Goal: Navigation & Orientation: Find specific page/section

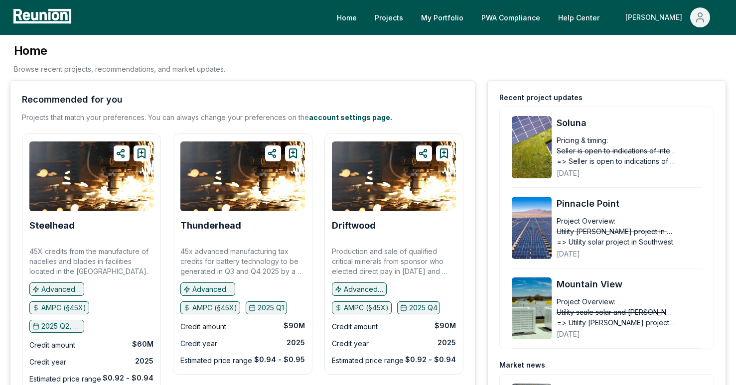
click at [693, 24] on button "[PERSON_NAME]" at bounding box center [667, 17] width 101 height 20
click at [671, 56] on p "Admin Portal" at bounding box center [681, 53] width 41 height 12
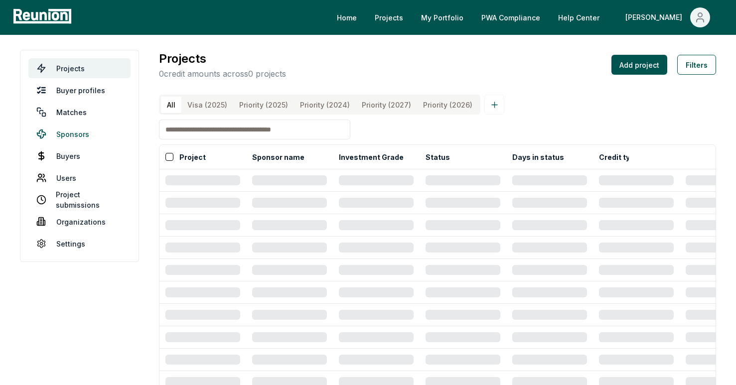
click at [94, 136] on link "Sponsors" at bounding box center [79, 134] width 102 height 20
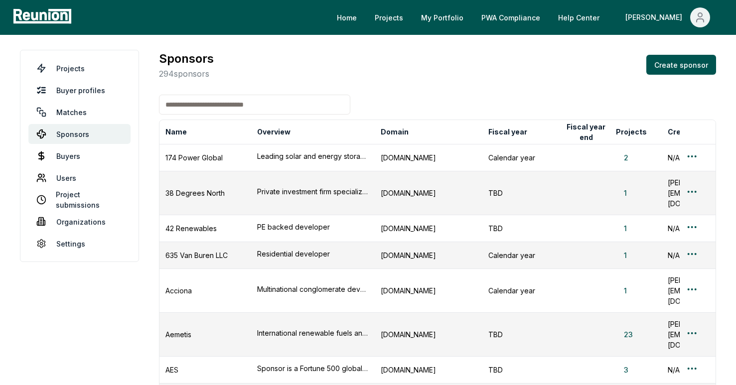
click at [198, 110] on input at bounding box center [254, 105] width 191 height 20
click at [199, 105] on input "***" at bounding box center [254, 105] width 191 height 20
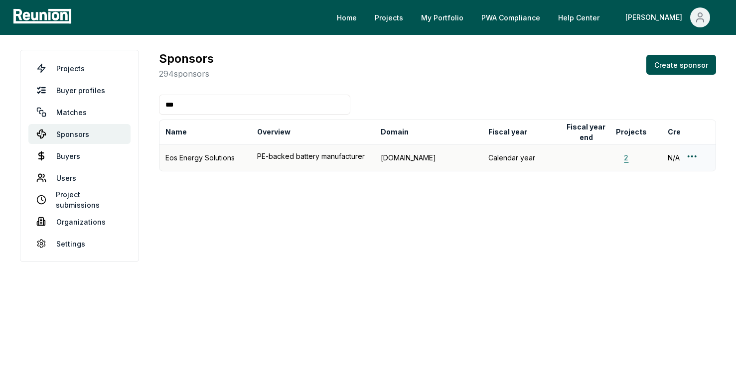
type input "***"
click at [621, 153] on button "2" at bounding box center [626, 157] width 20 height 10
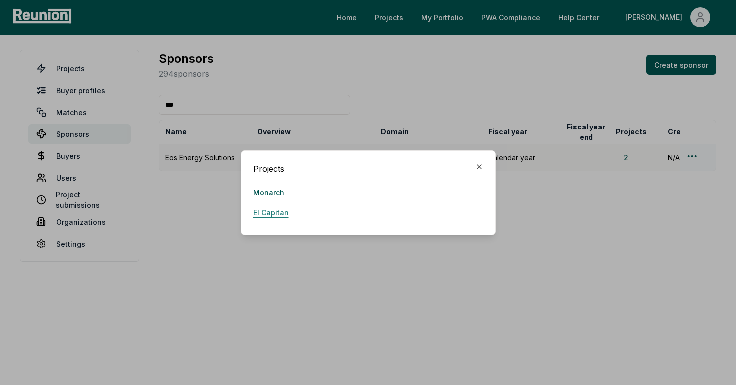
click at [279, 212] on link "El Capitan" at bounding box center [270, 213] width 35 height 20
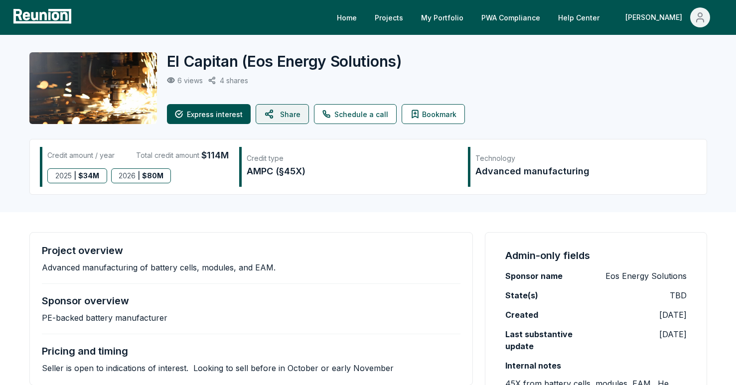
click at [285, 117] on button "Share" at bounding box center [282, 114] width 53 height 20
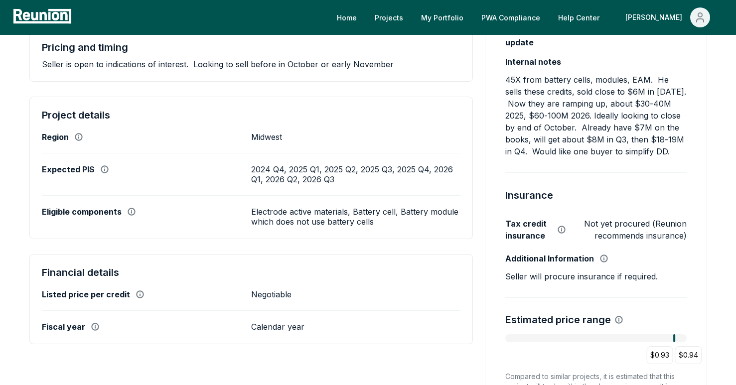
scroll to position [311, 0]
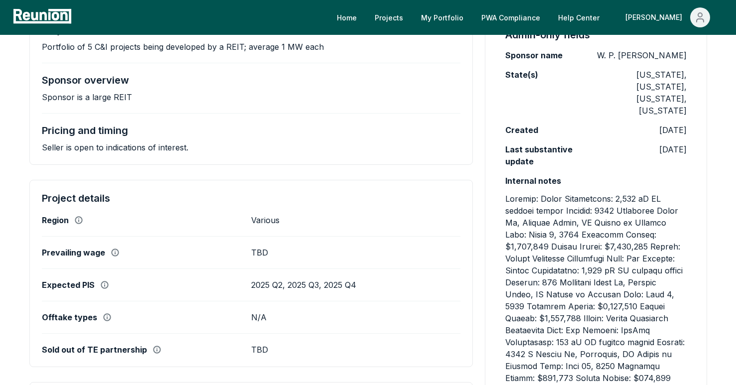
scroll to position [183, 0]
